Goal: Task Accomplishment & Management: Use online tool/utility

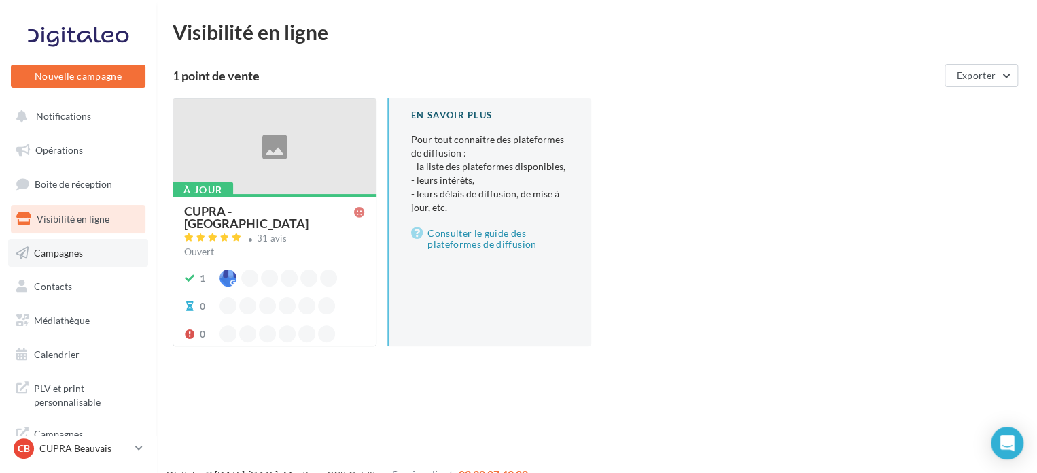
click at [98, 247] on link "Campagnes" at bounding box center [78, 253] width 140 height 29
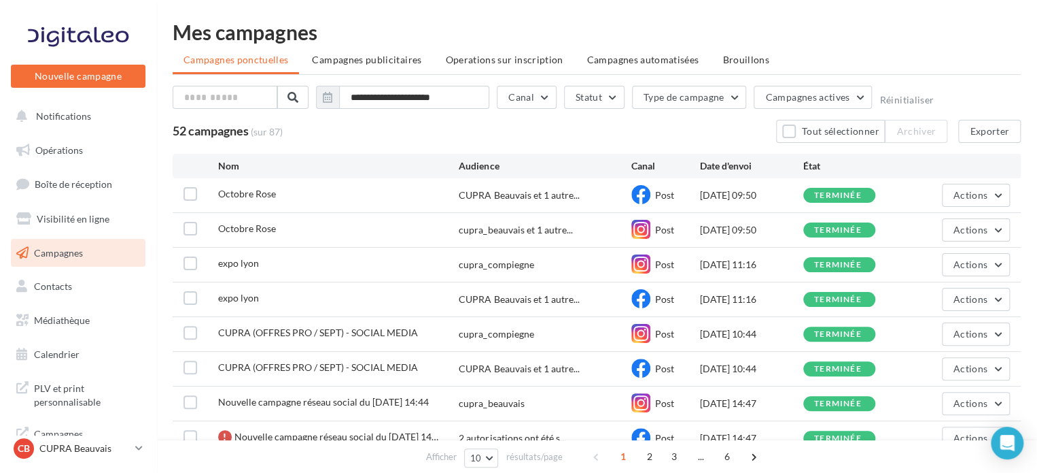
click at [722, 199] on div "[DATE] 09:50" at bounding box center [751, 195] width 103 height 14
click at [722, 199] on div "02/10/2025 09:50" at bounding box center [751, 195] width 103 height 14
click at [975, 206] on button "Actions" at bounding box center [976, 195] width 68 height 23
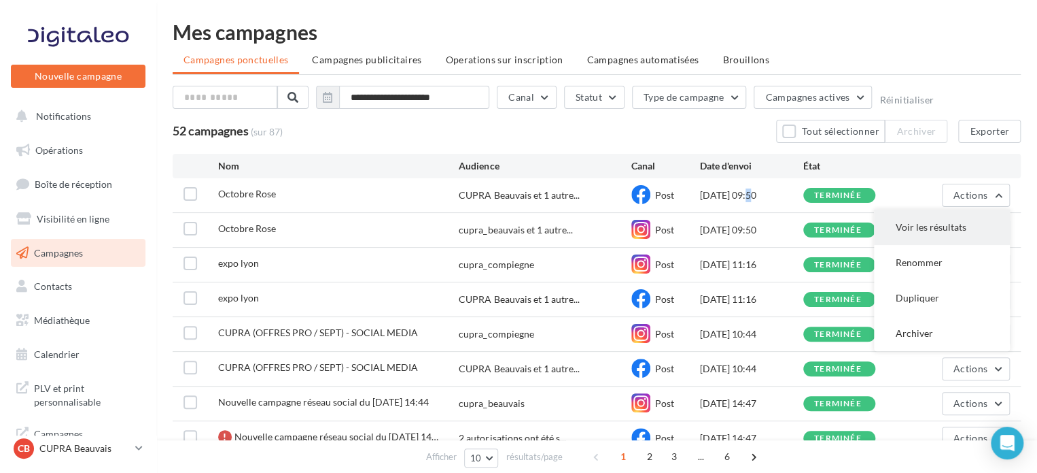
click at [945, 222] on button "Voir les résultats" at bounding box center [942, 226] width 136 height 35
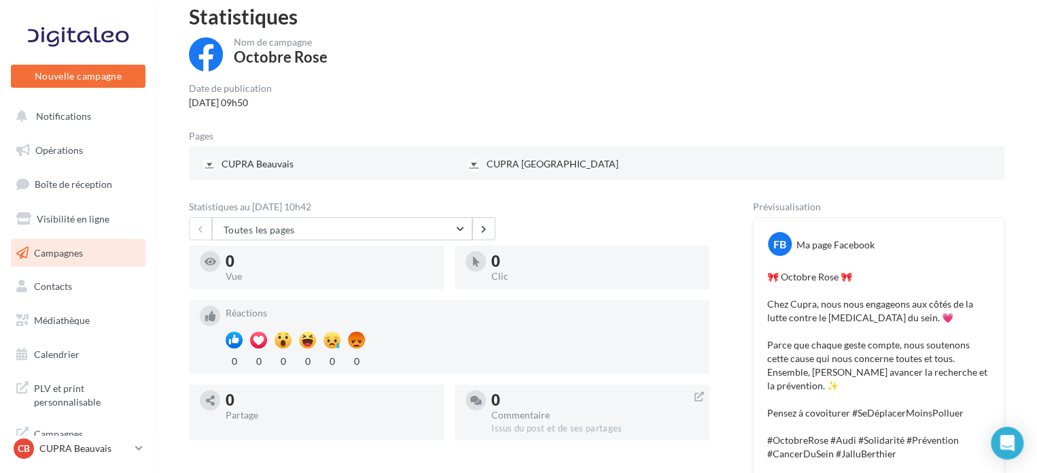
scroll to position [10, 0]
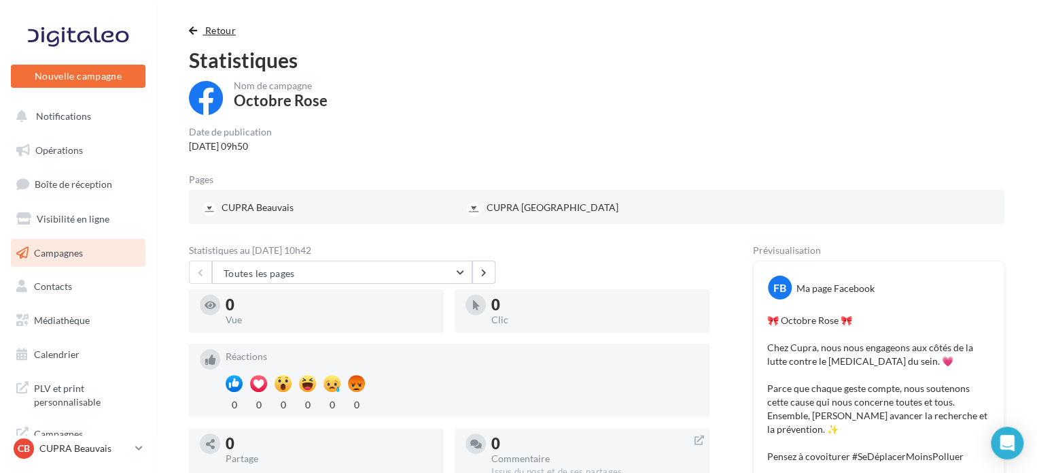
click at [190, 35] on span "button" at bounding box center [193, 31] width 8 height 10
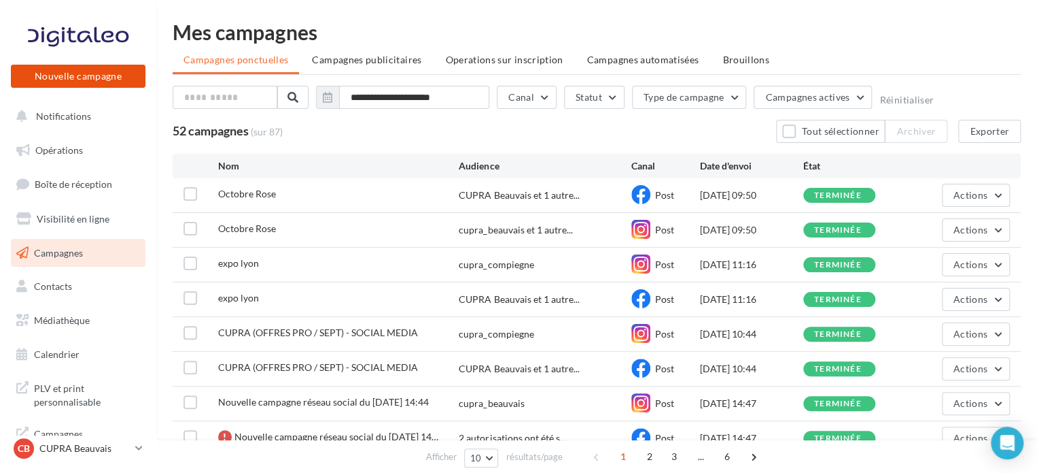
click at [51, 69] on button "Nouvelle campagne" at bounding box center [78, 76] width 135 height 23
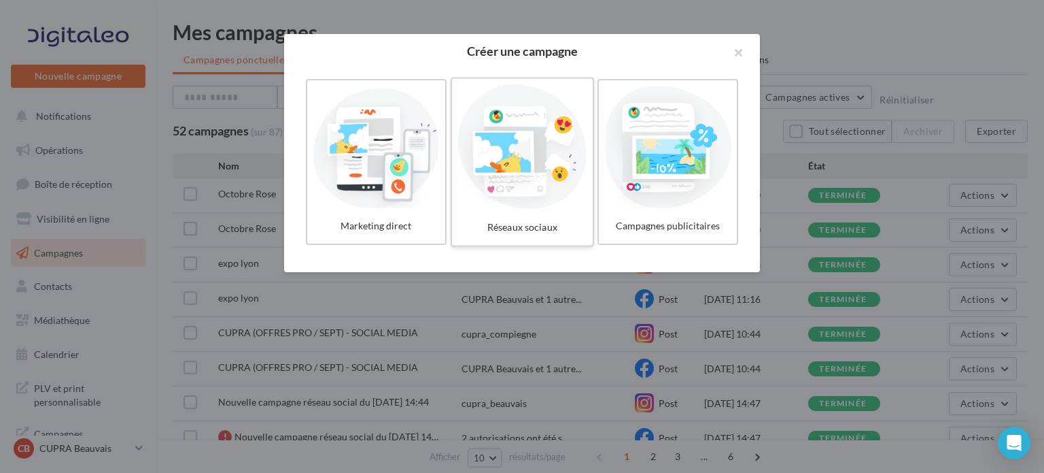
click at [544, 199] on div at bounding box center [522, 146] width 129 height 125
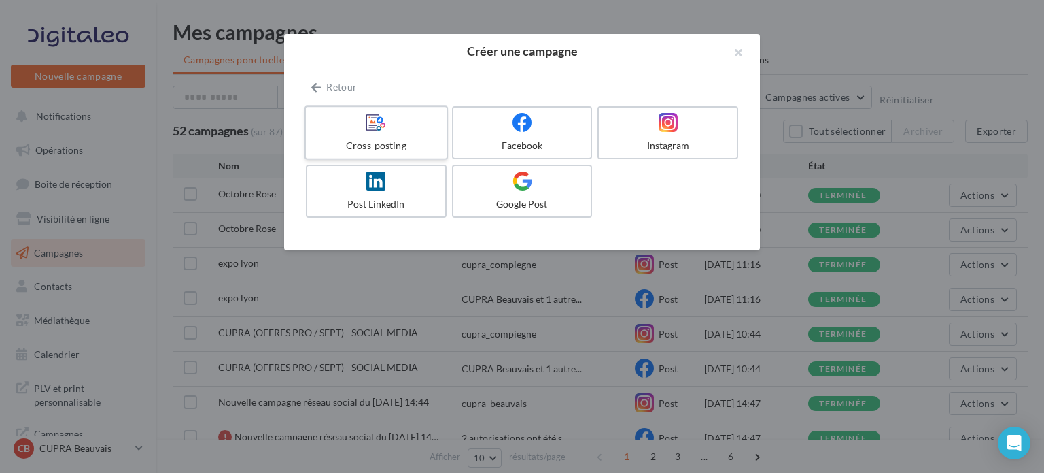
click at [391, 132] on div at bounding box center [375, 122] width 129 height 21
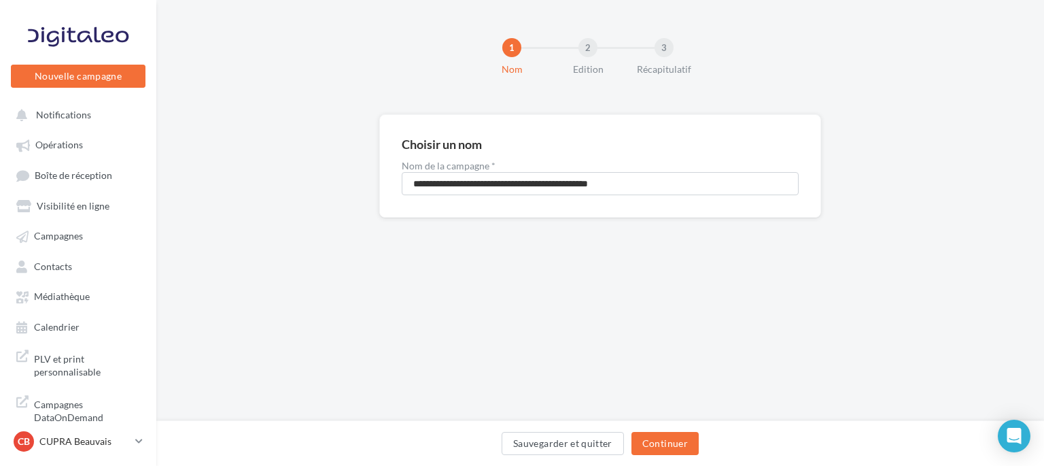
drag, startPoint x: 446, startPoint y: 196, endPoint x: 441, endPoint y: 177, distance: 20.5
click at [441, 177] on div "**********" at bounding box center [600, 165] width 442 height 103
click at [441, 177] on input "**********" at bounding box center [600, 183] width 397 height 23
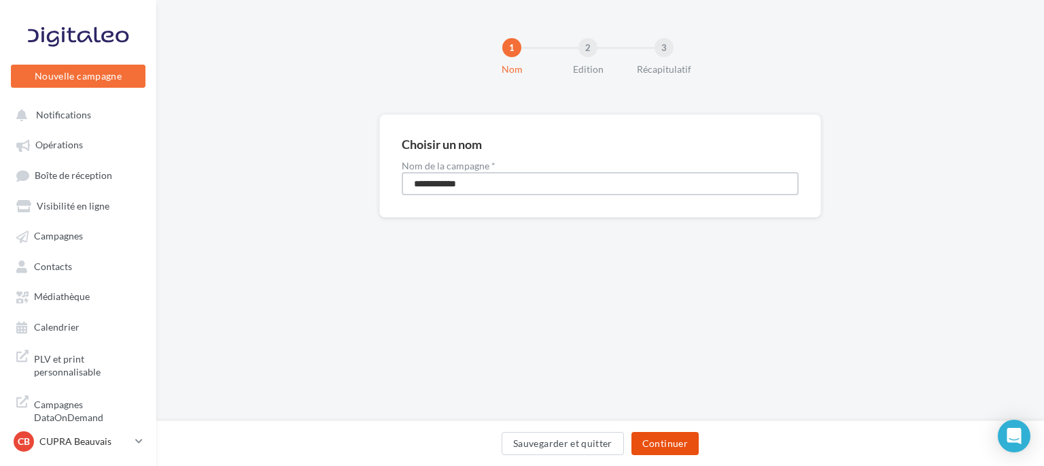
type input "**********"
click at [672, 445] on button "Continuer" at bounding box center [665, 443] width 67 height 23
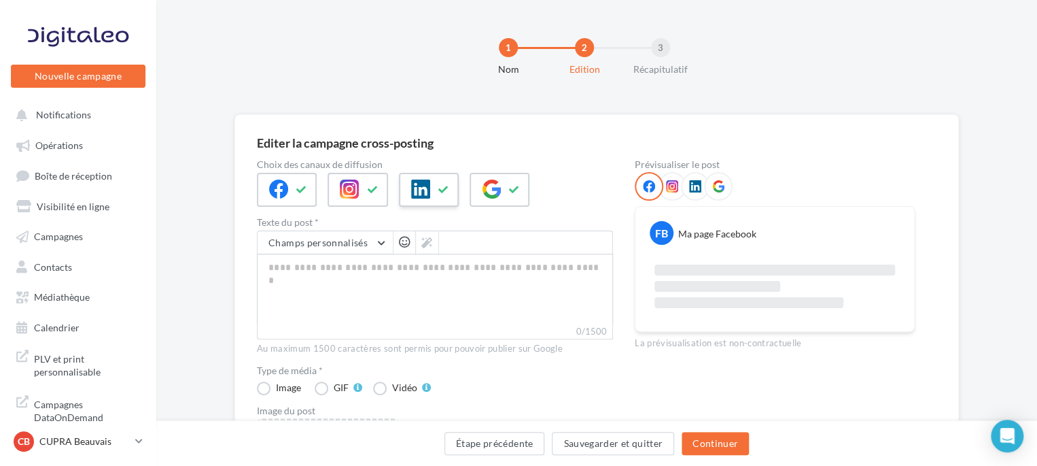
click at [430, 191] on div at bounding box center [429, 190] width 60 height 34
click at [503, 194] on div at bounding box center [500, 190] width 60 height 34
click at [360, 298] on textarea "0/2200" at bounding box center [435, 289] width 356 height 71
paste textarea "**********"
type textarea "**********"
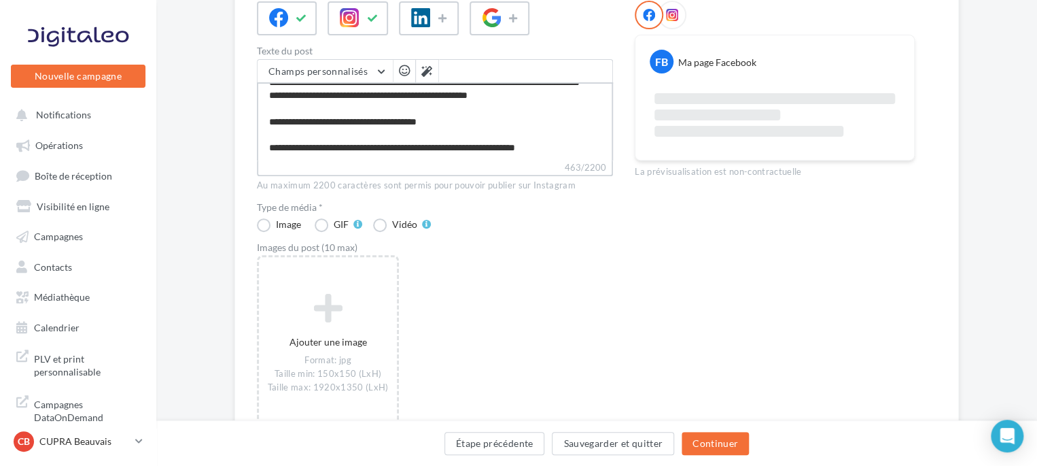
scroll to position [174, 0]
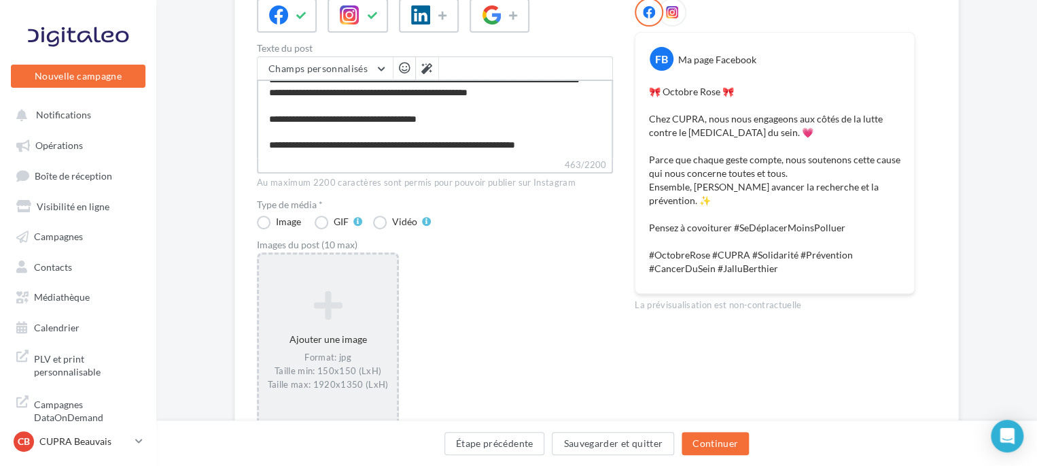
type textarea "**********"
click at [348, 331] on div "Ajouter une image Format: jpg Taille min: 150x150 (LxH) Taille max: 1920x1350 (…" at bounding box center [328, 340] width 138 height 114
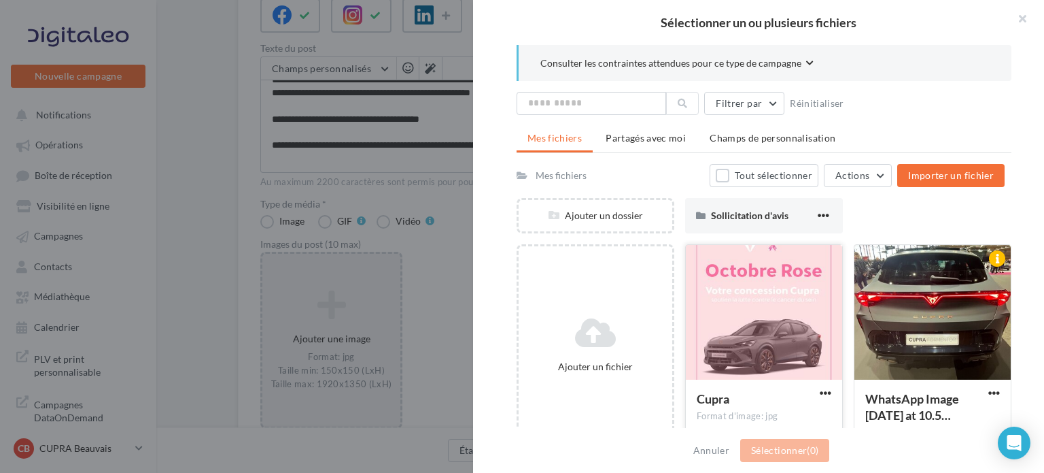
click at [710, 331] on div at bounding box center [764, 313] width 156 height 136
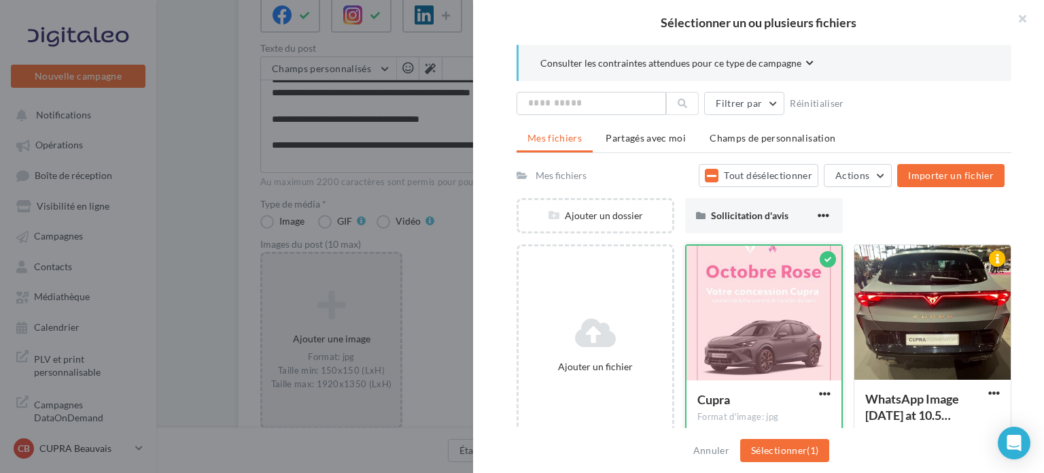
click at [749, 343] on div at bounding box center [764, 313] width 155 height 136
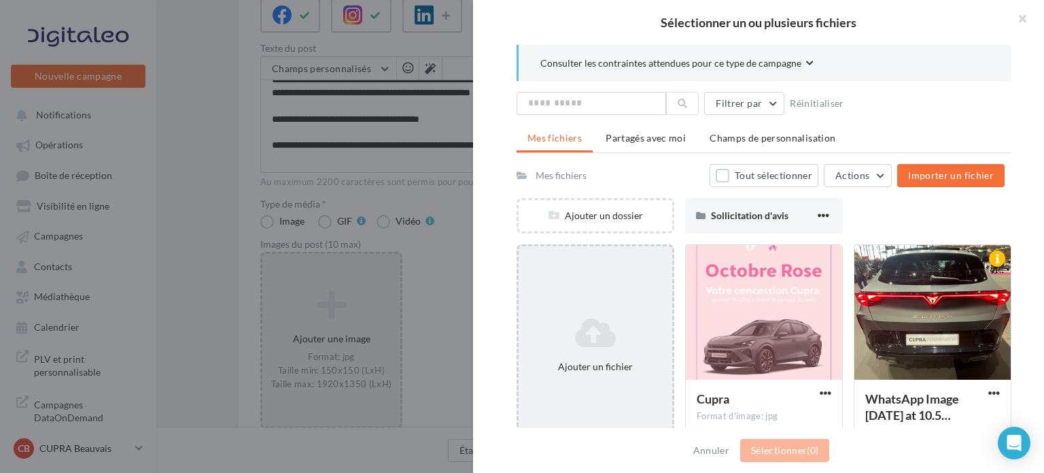
click at [611, 337] on icon at bounding box center [595, 332] width 143 height 33
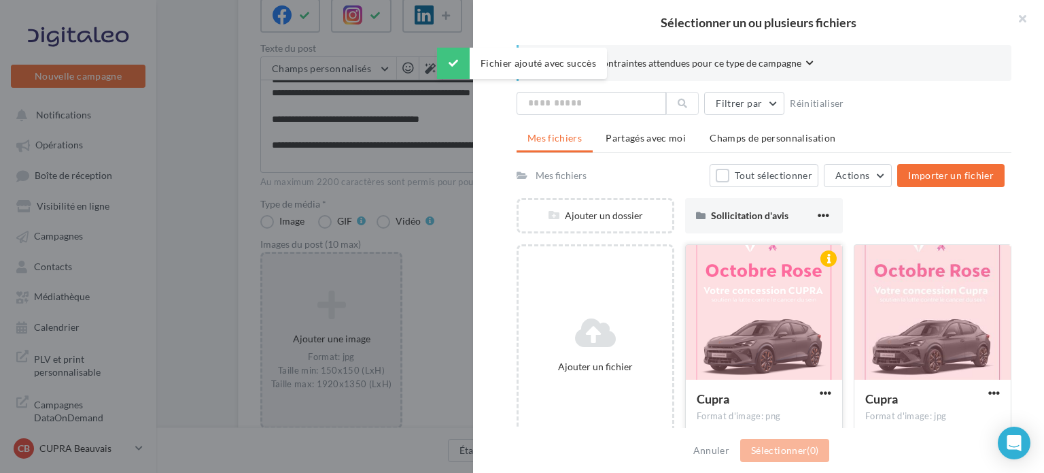
click at [785, 345] on div at bounding box center [764, 313] width 156 height 136
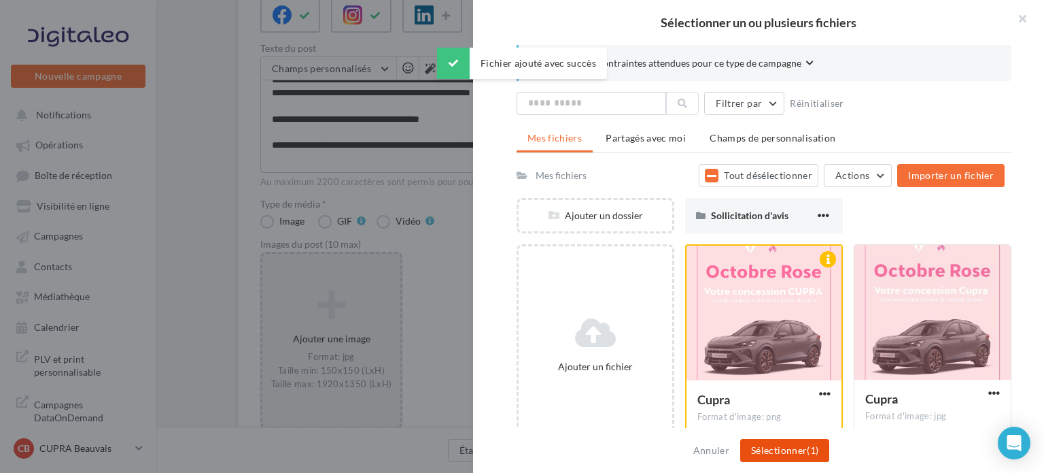
click at [798, 445] on button "Sélectionner (1)" at bounding box center [784, 450] width 89 height 23
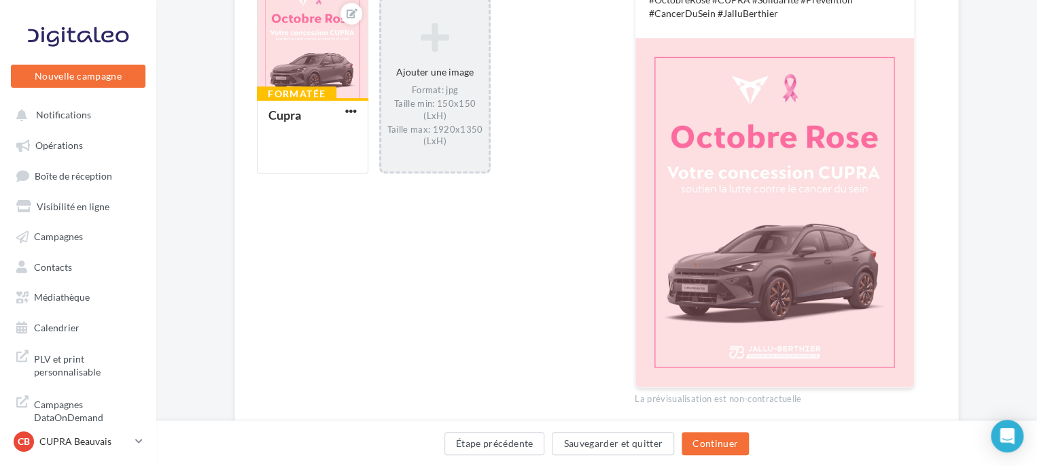
scroll to position [467, 0]
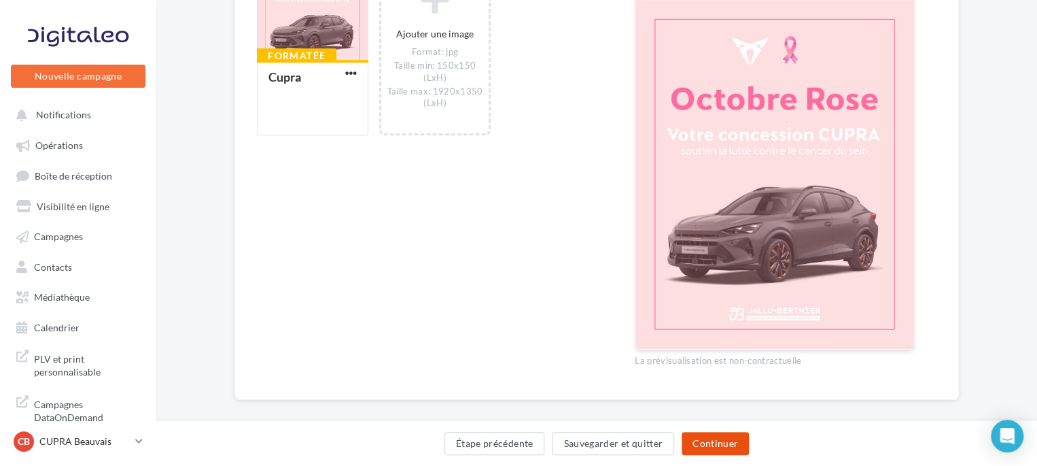
click at [726, 453] on button "Continuer" at bounding box center [715, 443] width 67 height 23
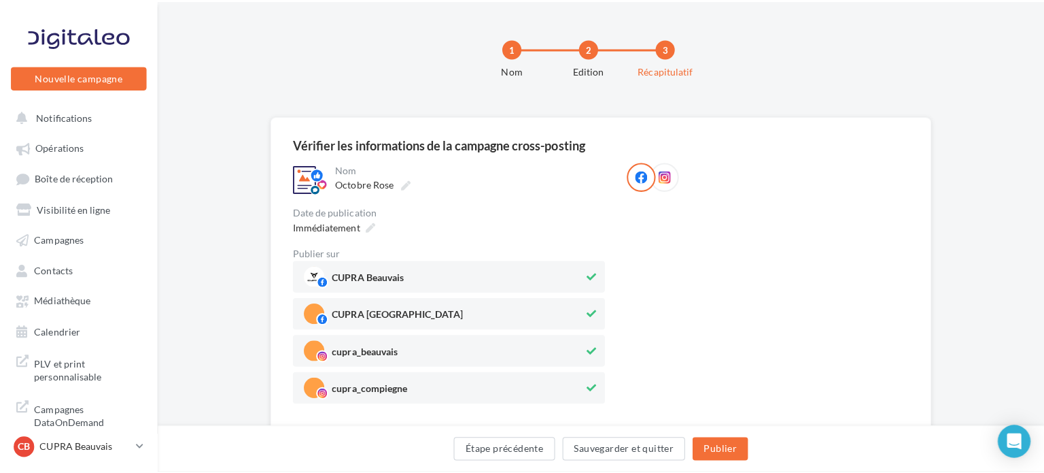
scroll to position [41, 0]
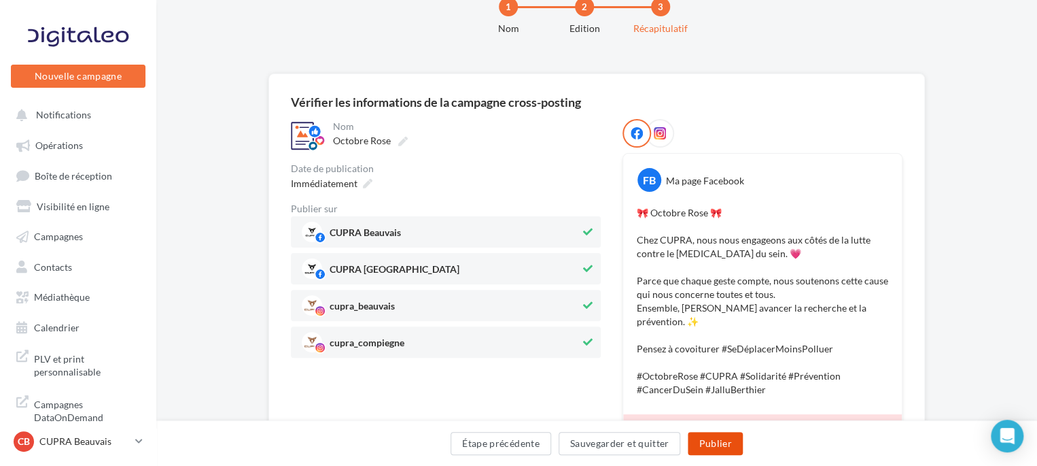
click at [706, 449] on button "Publier" at bounding box center [715, 443] width 54 height 23
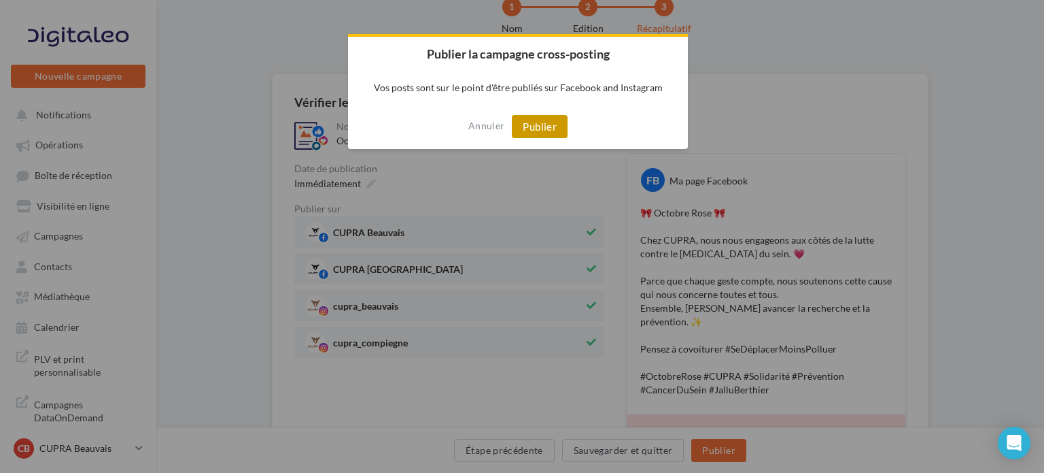
click at [553, 128] on button "Publier" at bounding box center [540, 126] width 56 height 23
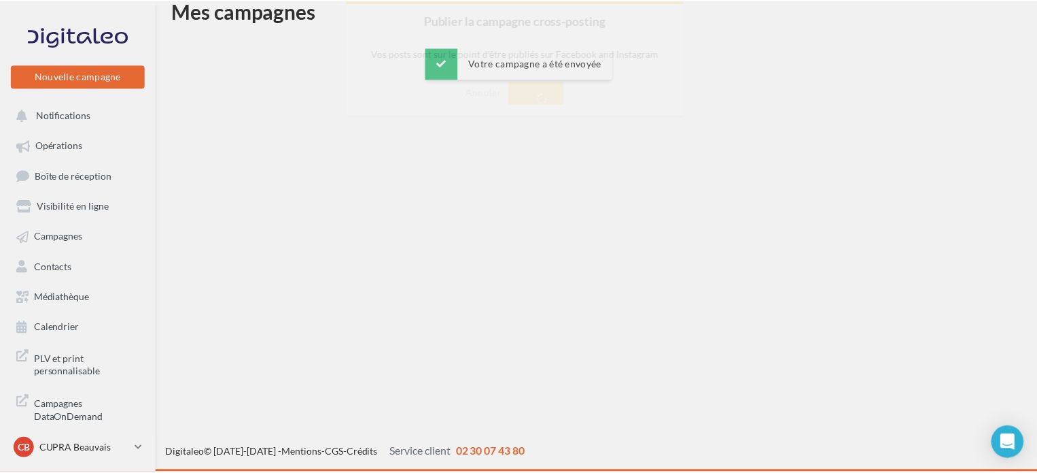
scroll to position [22, 0]
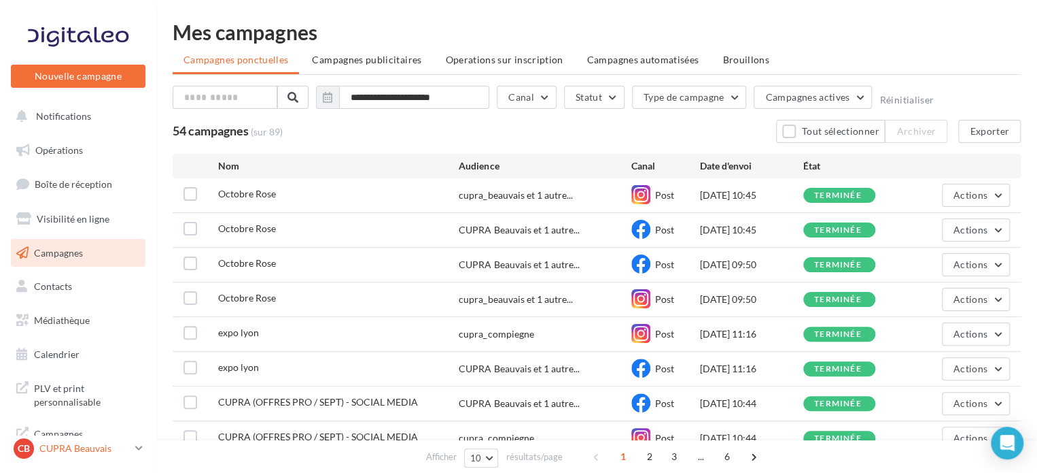
click at [119, 455] on div "CB CUPRA Beauvais cupra_beauvais" at bounding box center [72, 448] width 116 height 20
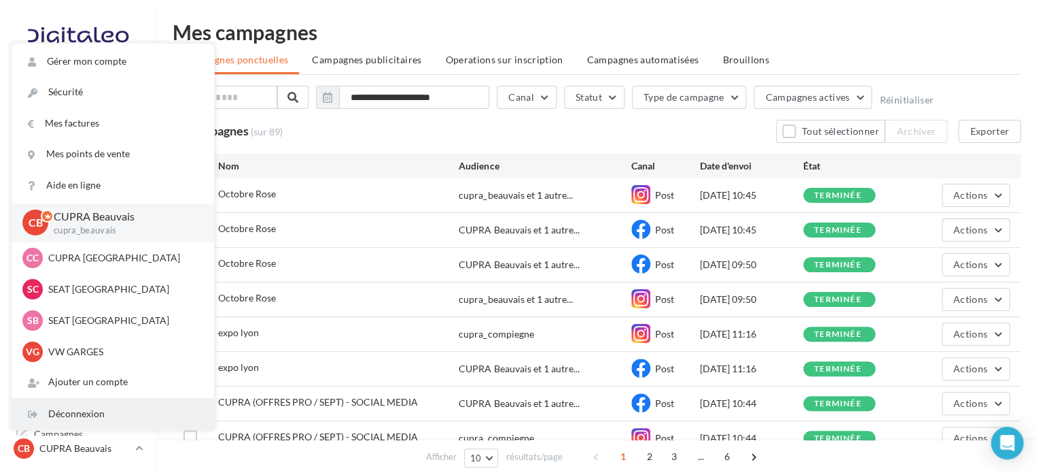
click at [117, 419] on div "Déconnexion" at bounding box center [113, 413] width 203 height 31
